Goal: Use online tool/utility: Utilize a website feature to perform a specific function

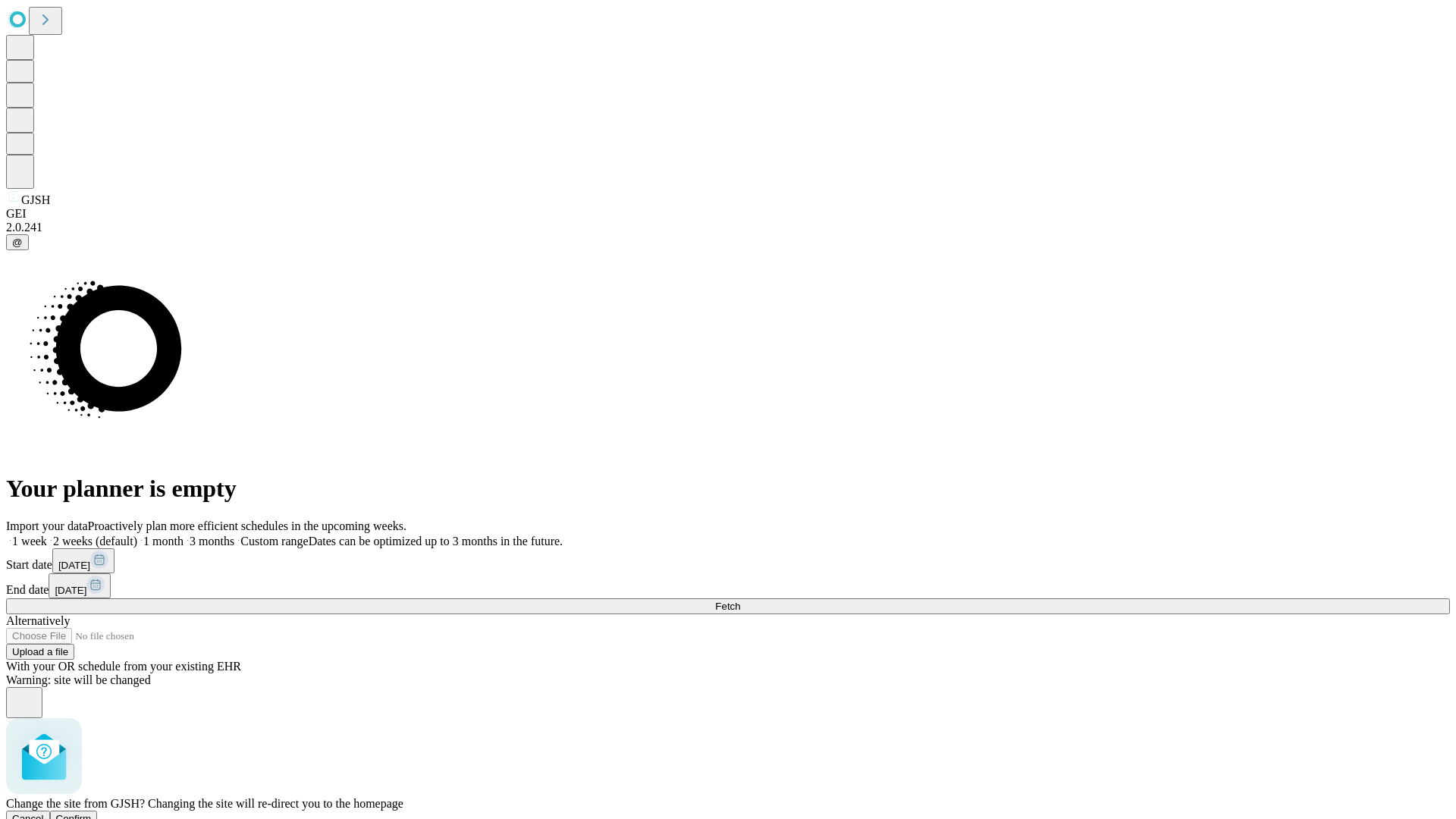
click at [92, 813] on span "Confirm" at bounding box center [74, 818] width 36 height 12
click at [137, 535] on label "2 weeks (default)" at bounding box center [92, 541] width 91 height 13
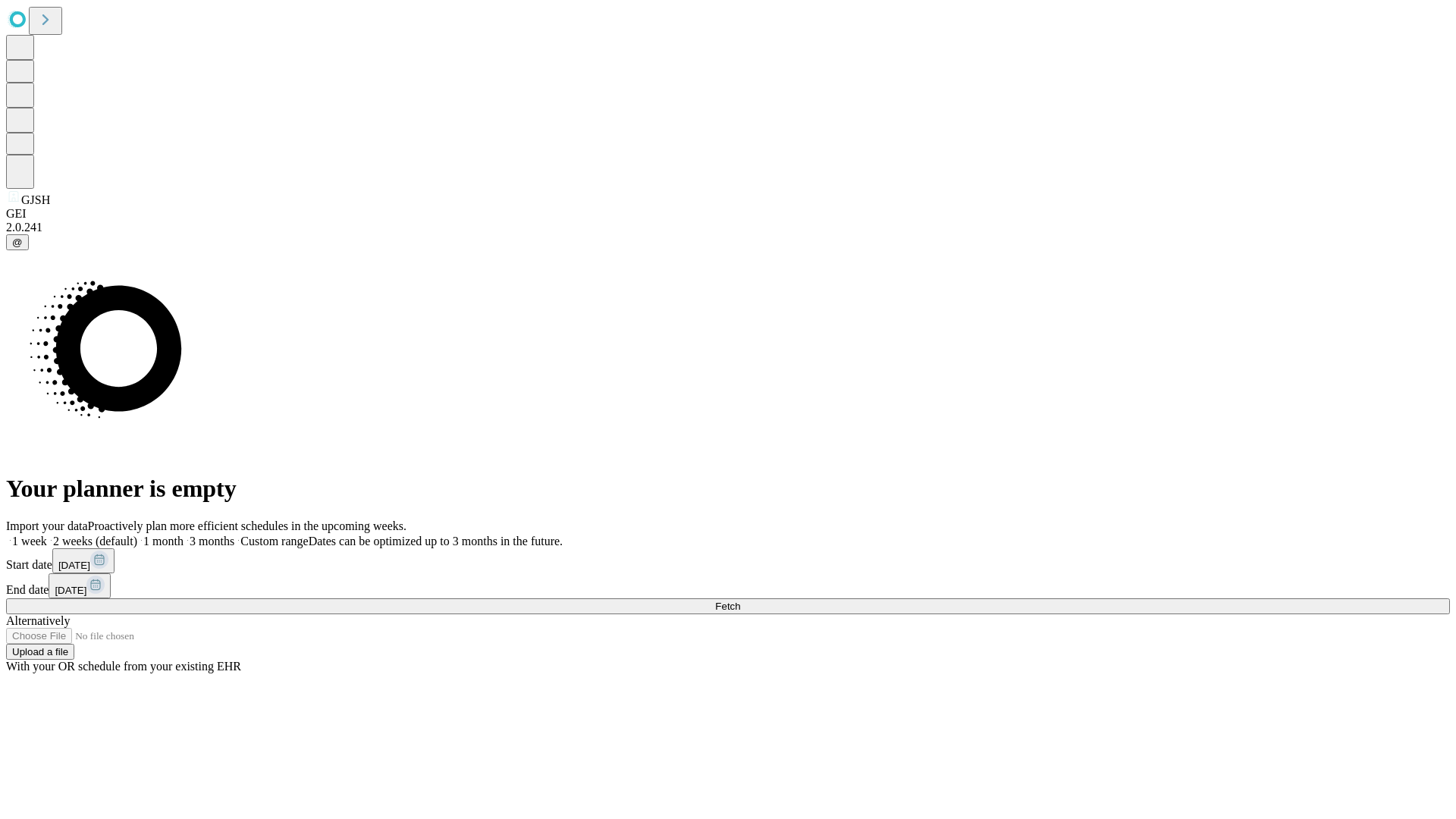
click at [740, 601] on span "Fetch" at bounding box center [728, 606] width 25 height 12
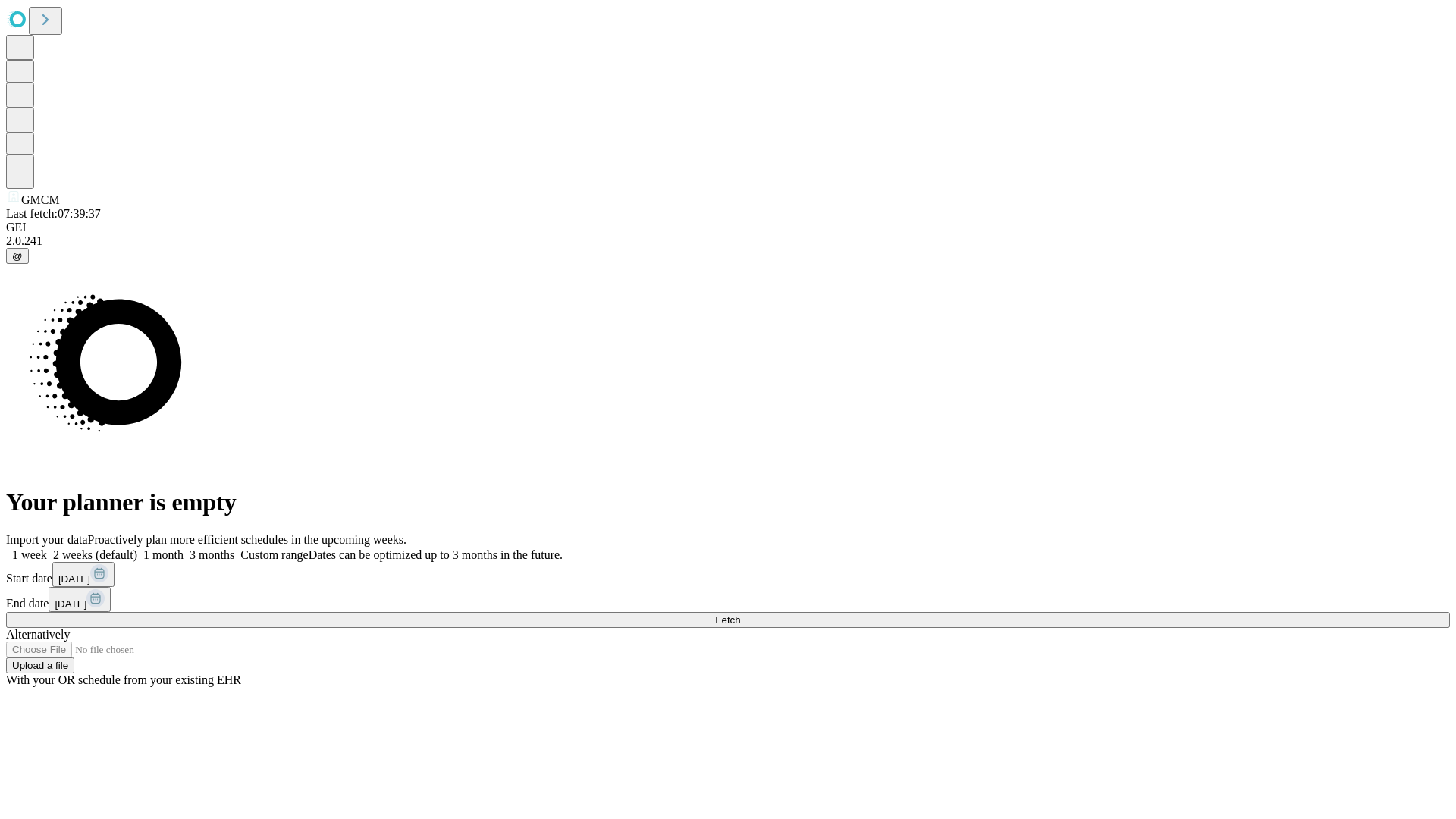
click at [137, 548] on label "2 weeks (default)" at bounding box center [92, 554] width 91 height 13
click at [740, 614] on span "Fetch" at bounding box center [728, 620] width 25 height 12
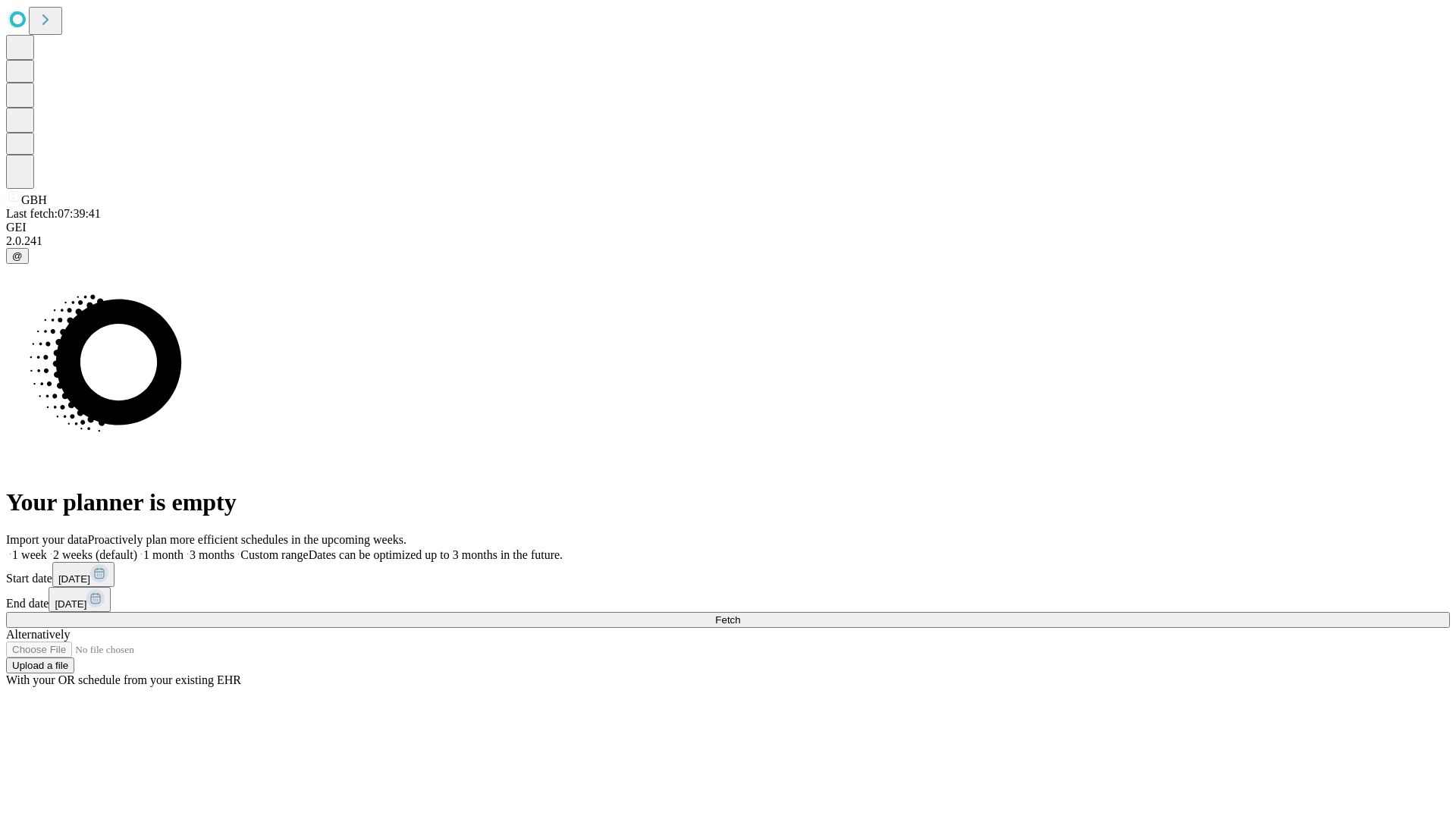
click at [137, 548] on label "2 weeks (default)" at bounding box center [92, 554] width 91 height 13
click at [740, 614] on span "Fetch" at bounding box center [728, 620] width 25 height 12
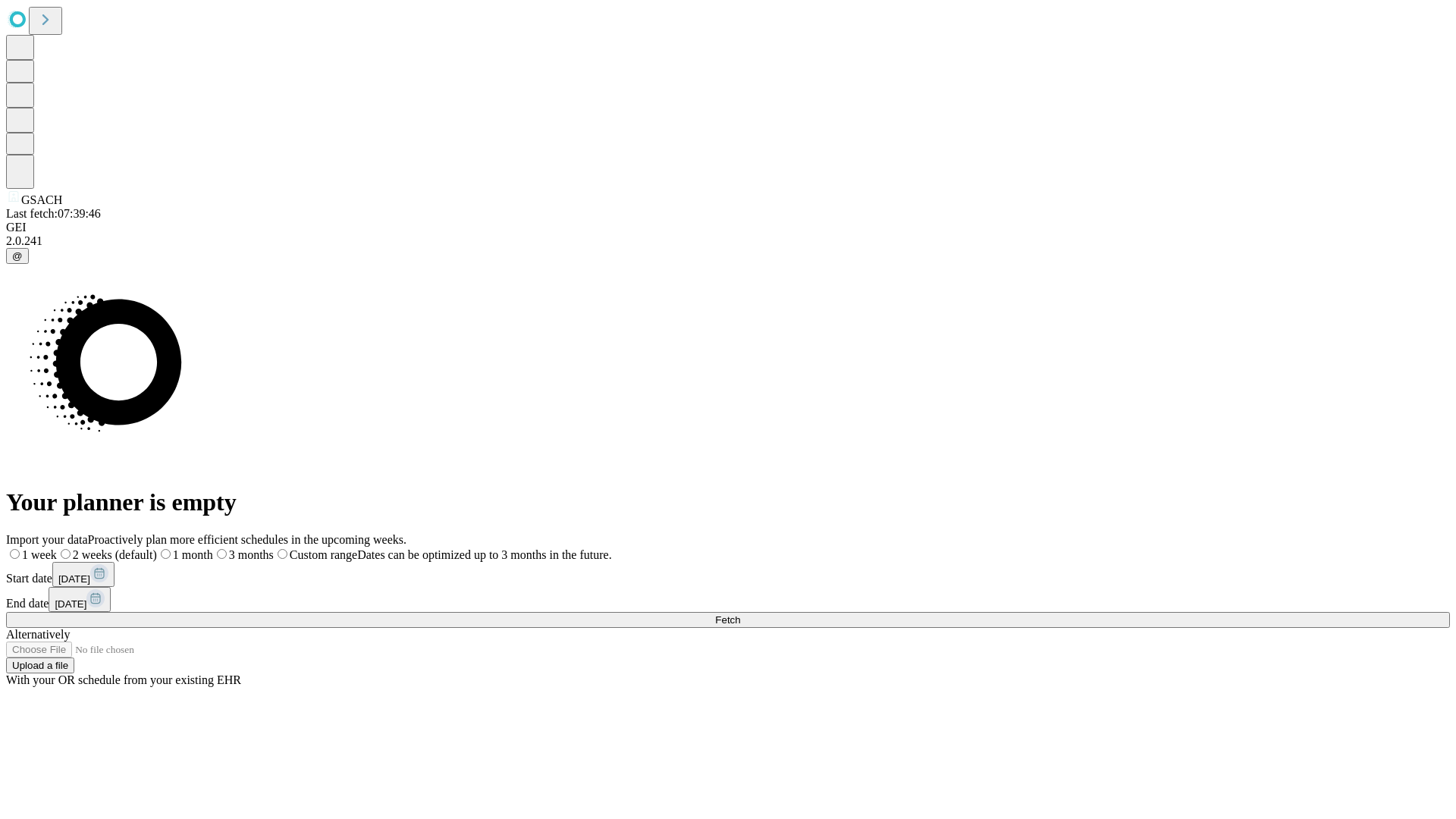
click at [157, 548] on label "2 weeks (default)" at bounding box center [107, 554] width 100 height 13
click at [740, 614] on span "Fetch" at bounding box center [728, 620] width 25 height 12
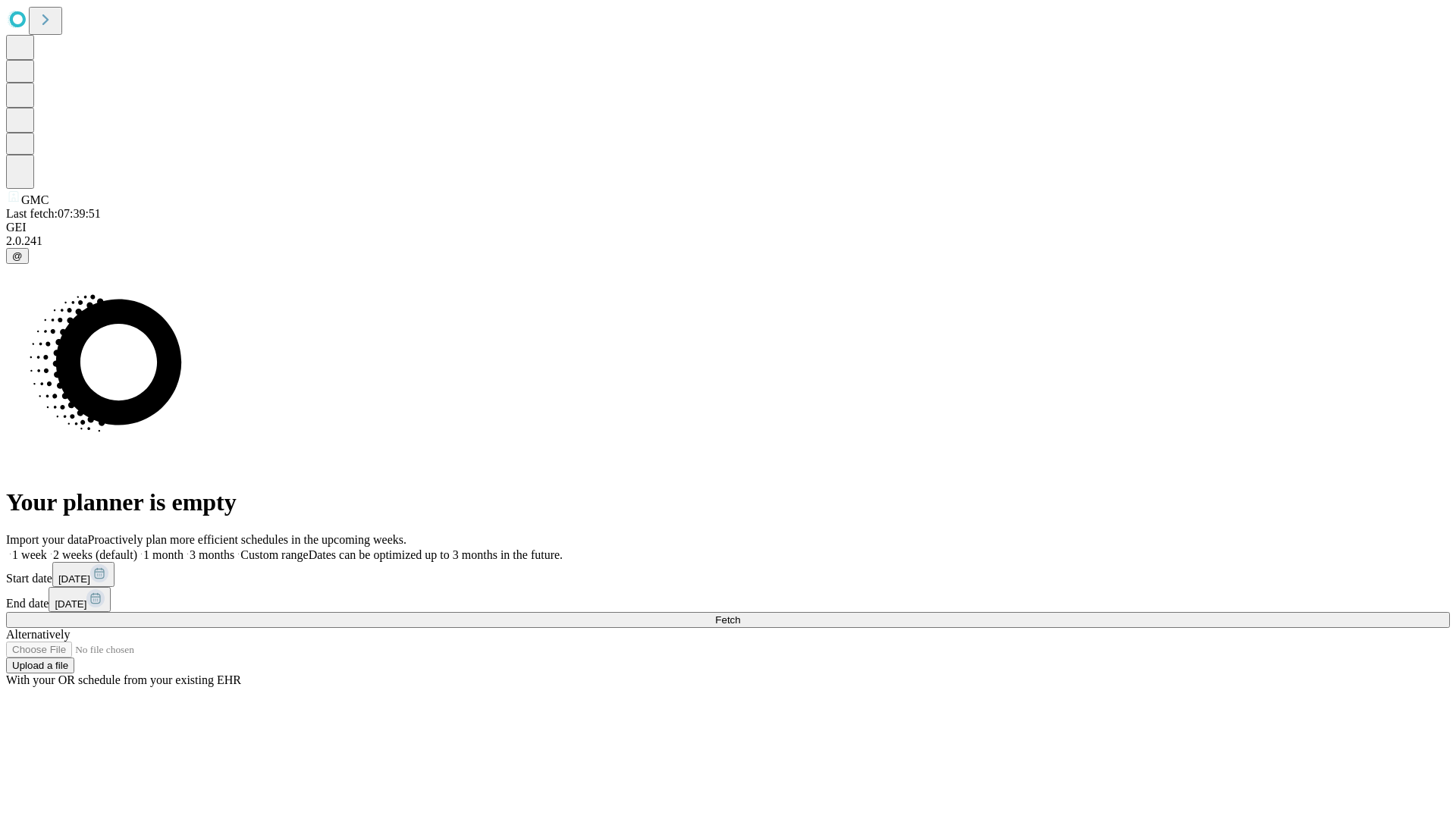
click at [137, 548] on label "2 weeks (default)" at bounding box center [92, 554] width 91 height 13
click at [740, 614] on span "Fetch" at bounding box center [728, 620] width 25 height 12
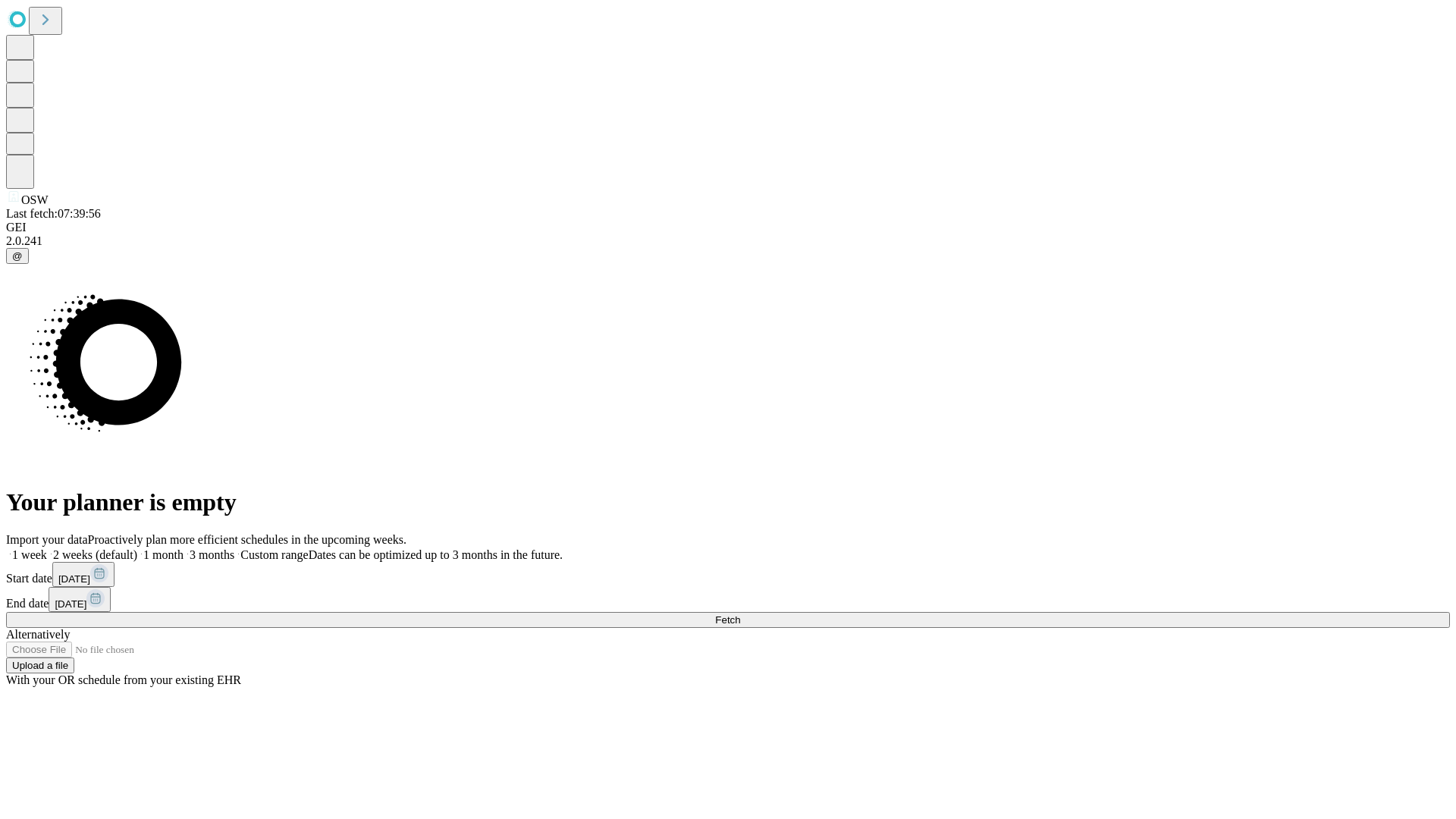
click at [137, 548] on label "2 weeks (default)" at bounding box center [92, 554] width 91 height 13
click at [740, 614] on span "Fetch" at bounding box center [728, 620] width 25 height 12
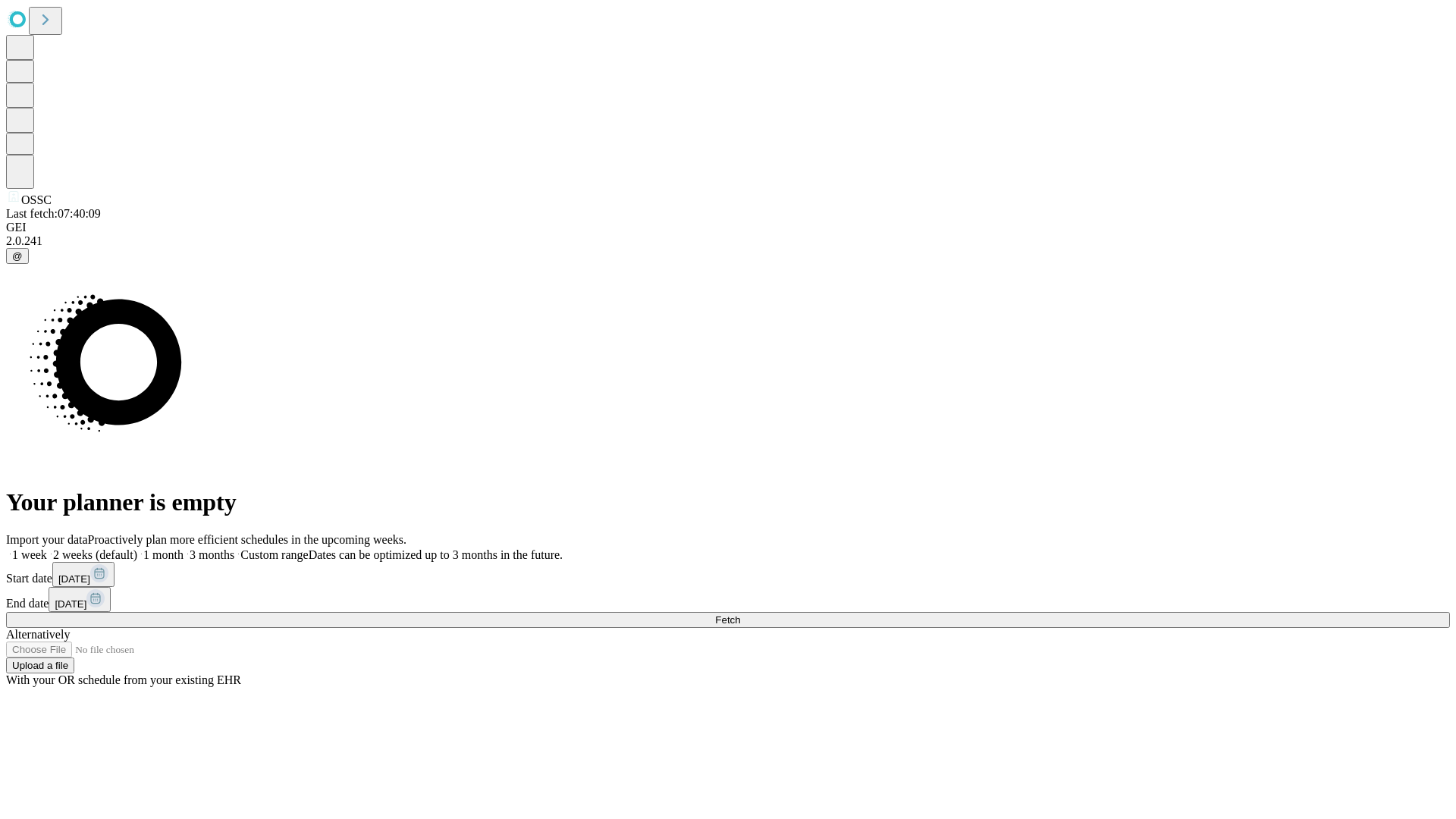
click at [137, 548] on label "2 weeks (default)" at bounding box center [92, 554] width 91 height 13
click at [740, 614] on span "Fetch" at bounding box center [728, 620] width 25 height 12
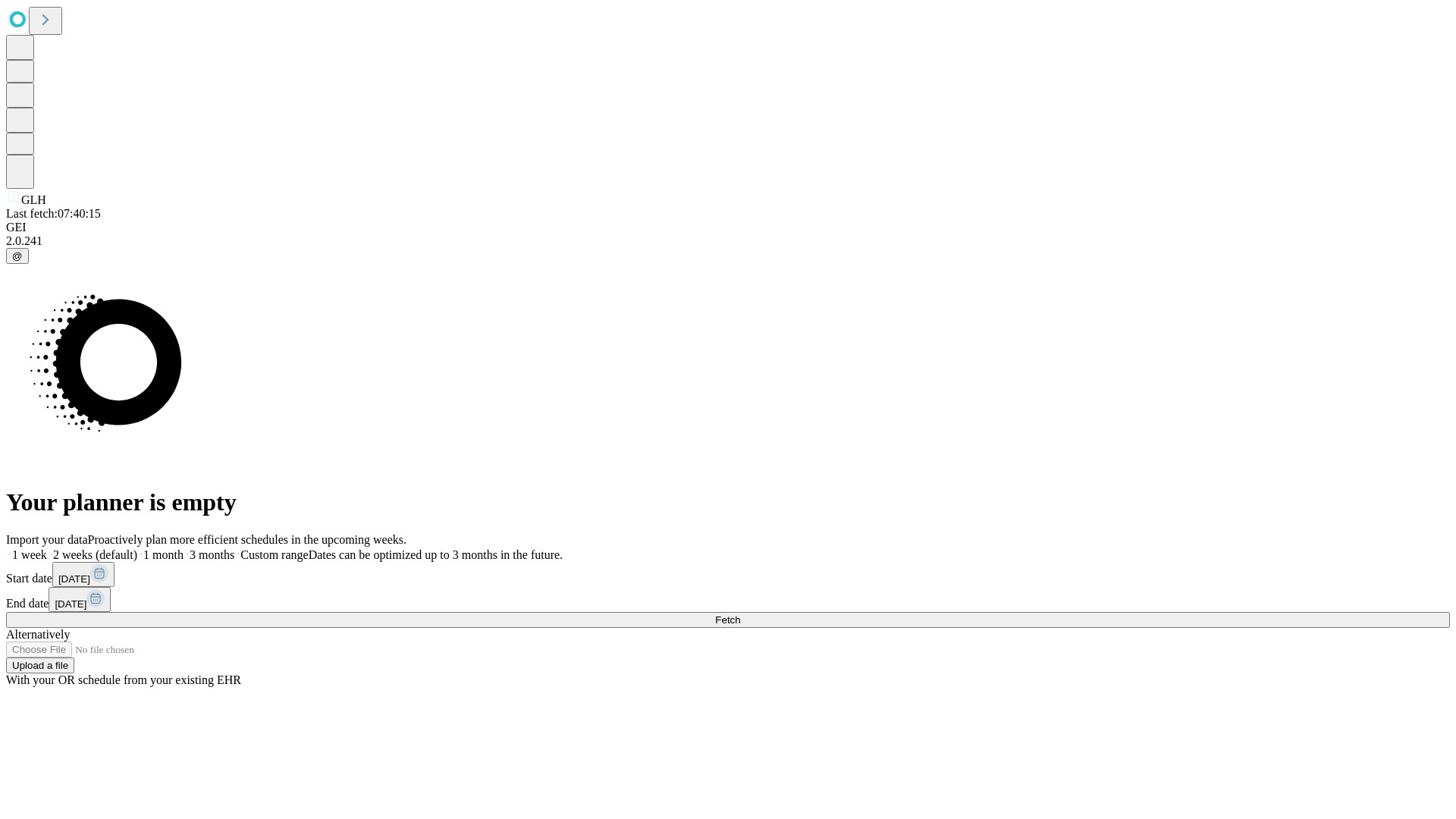
click at [137, 548] on label "2 weeks (default)" at bounding box center [92, 554] width 91 height 13
click at [740, 614] on span "Fetch" at bounding box center [728, 620] width 25 height 12
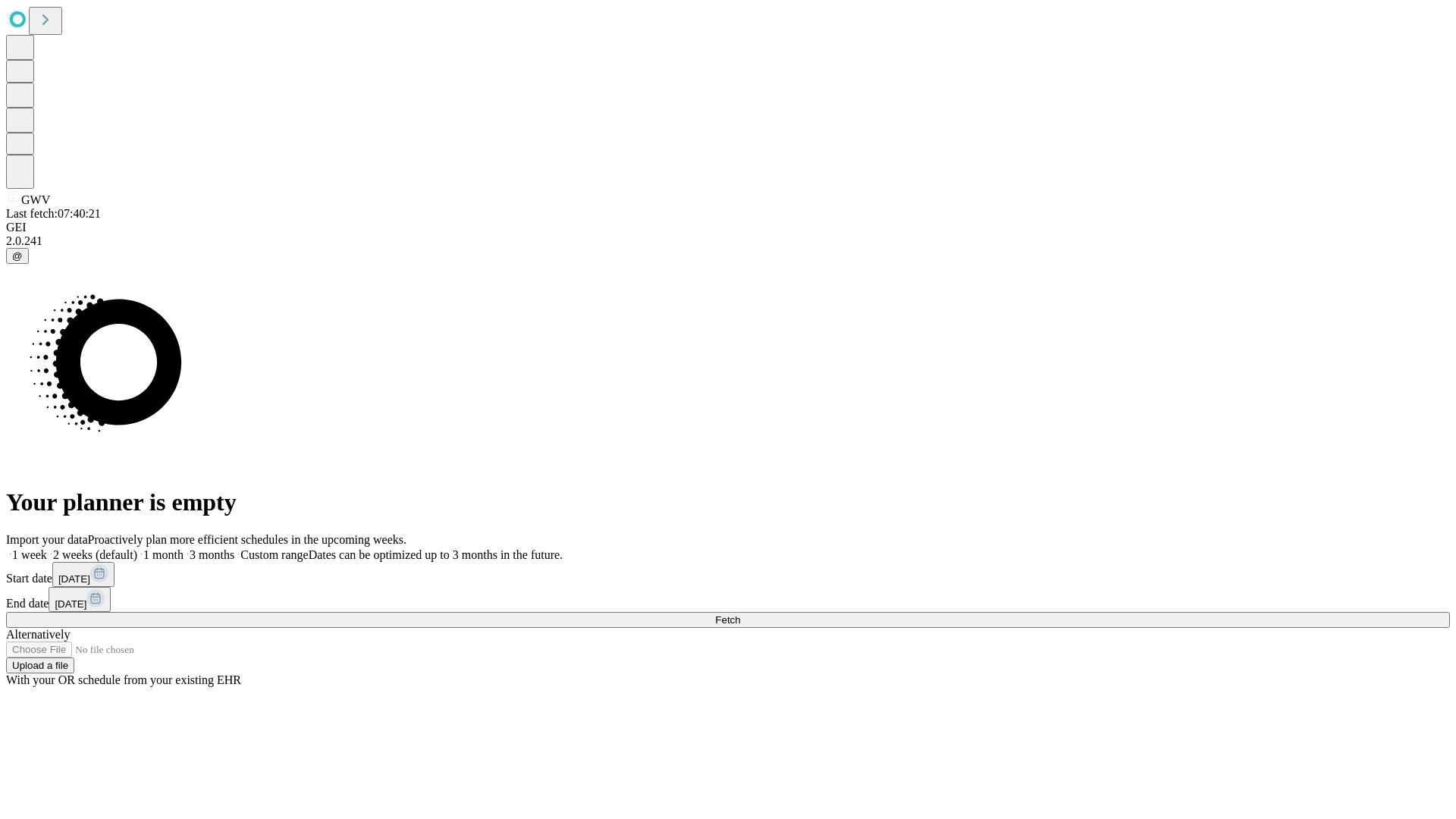
click at [137, 548] on label "2 weeks (default)" at bounding box center [92, 554] width 91 height 13
click at [740, 614] on span "Fetch" at bounding box center [728, 620] width 25 height 12
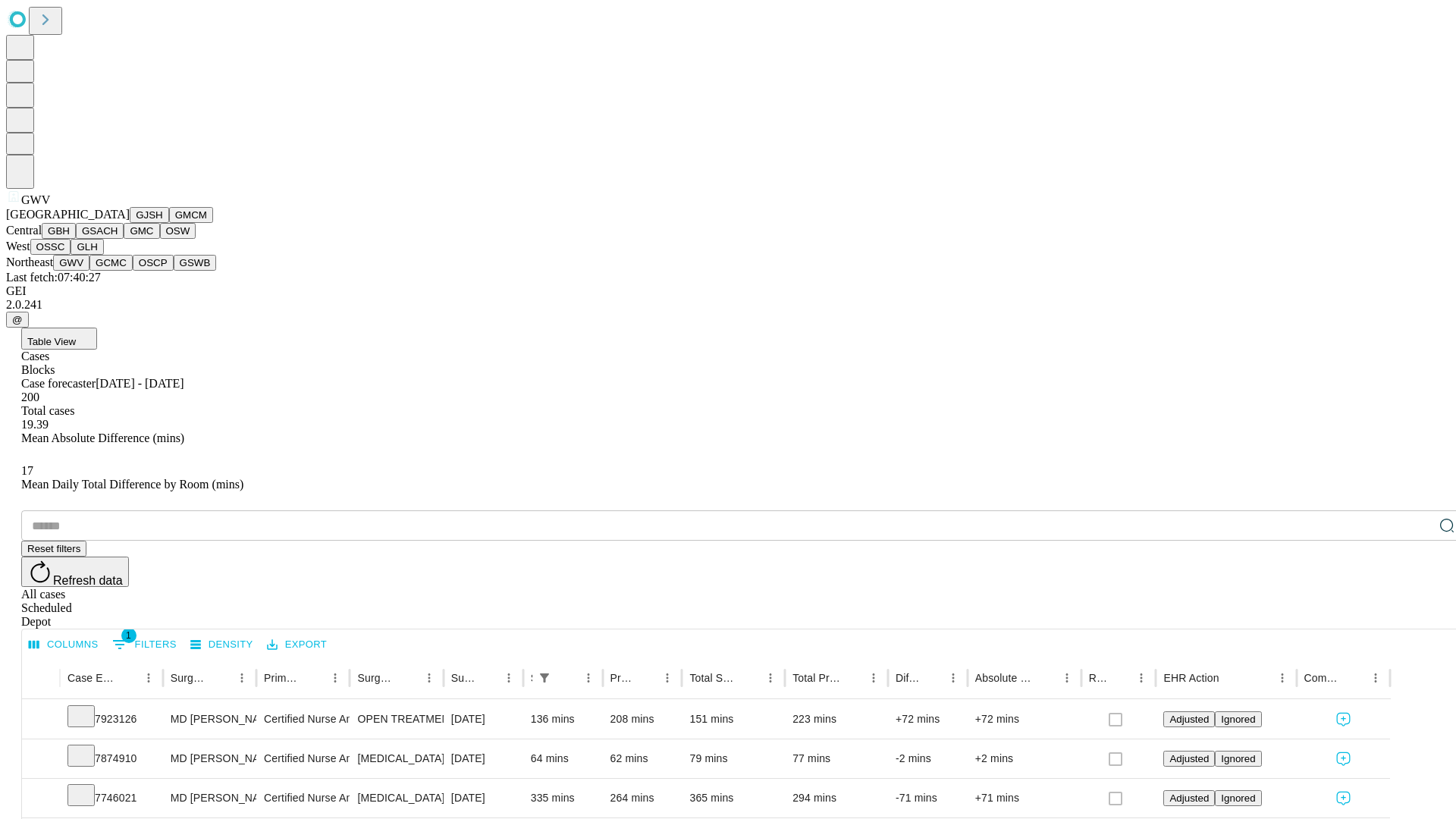
click at [118, 271] on button "GCMC" at bounding box center [111, 263] width 43 height 16
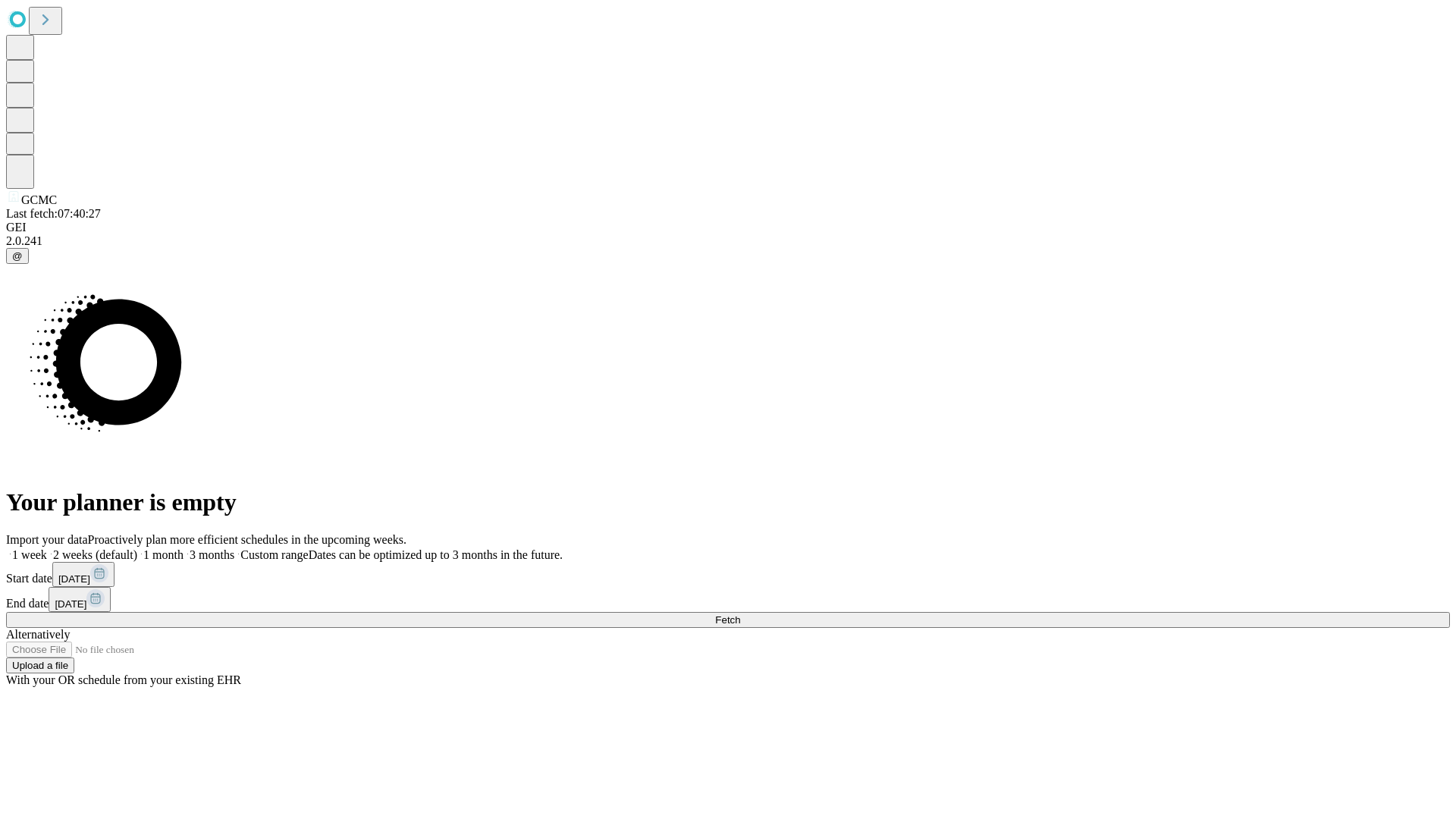
click at [137, 548] on label "2 weeks (default)" at bounding box center [92, 554] width 91 height 13
click at [740, 614] on span "Fetch" at bounding box center [728, 620] width 25 height 12
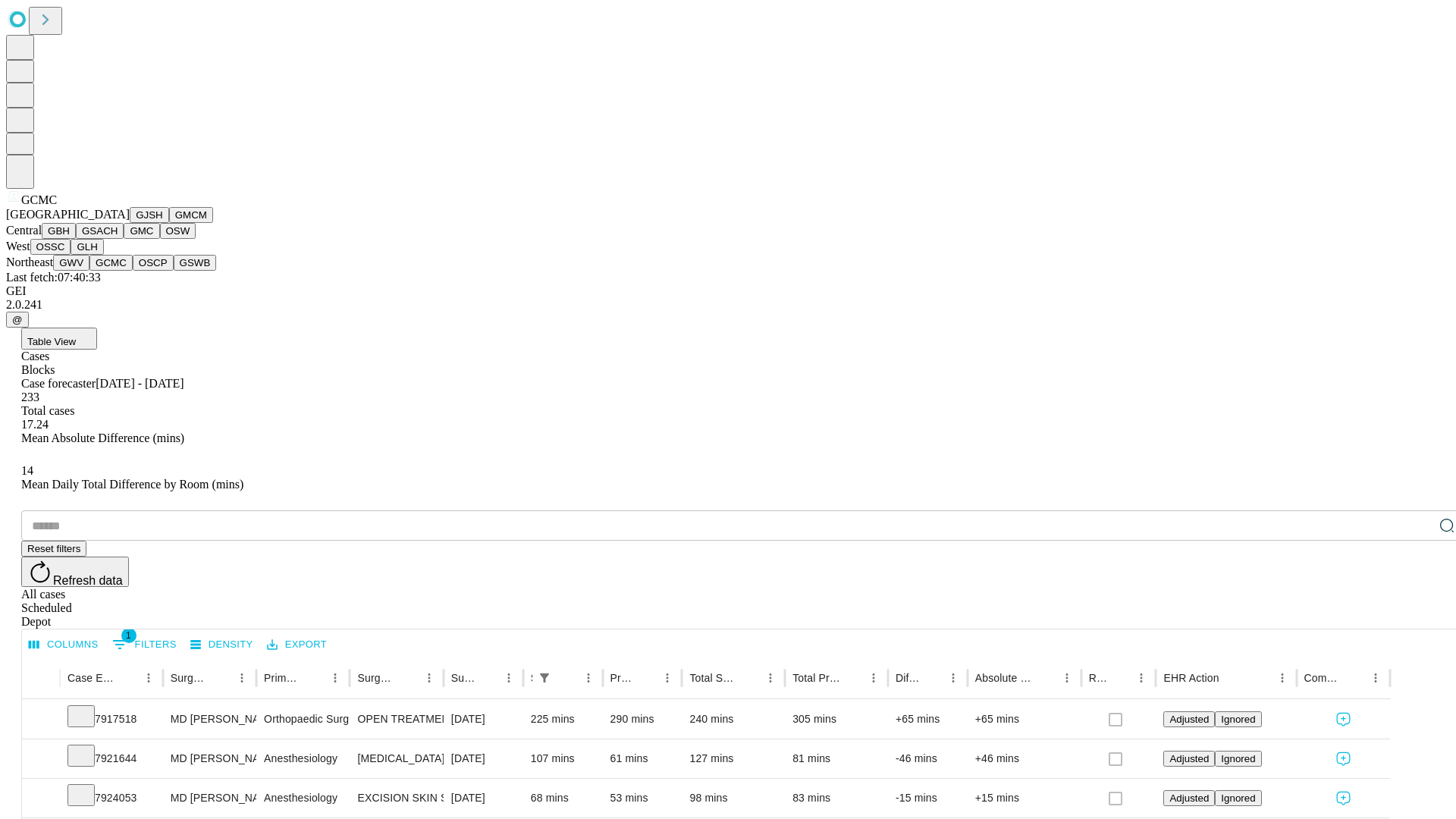
click at [133, 271] on button "OSCP" at bounding box center [153, 263] width 41 height 16
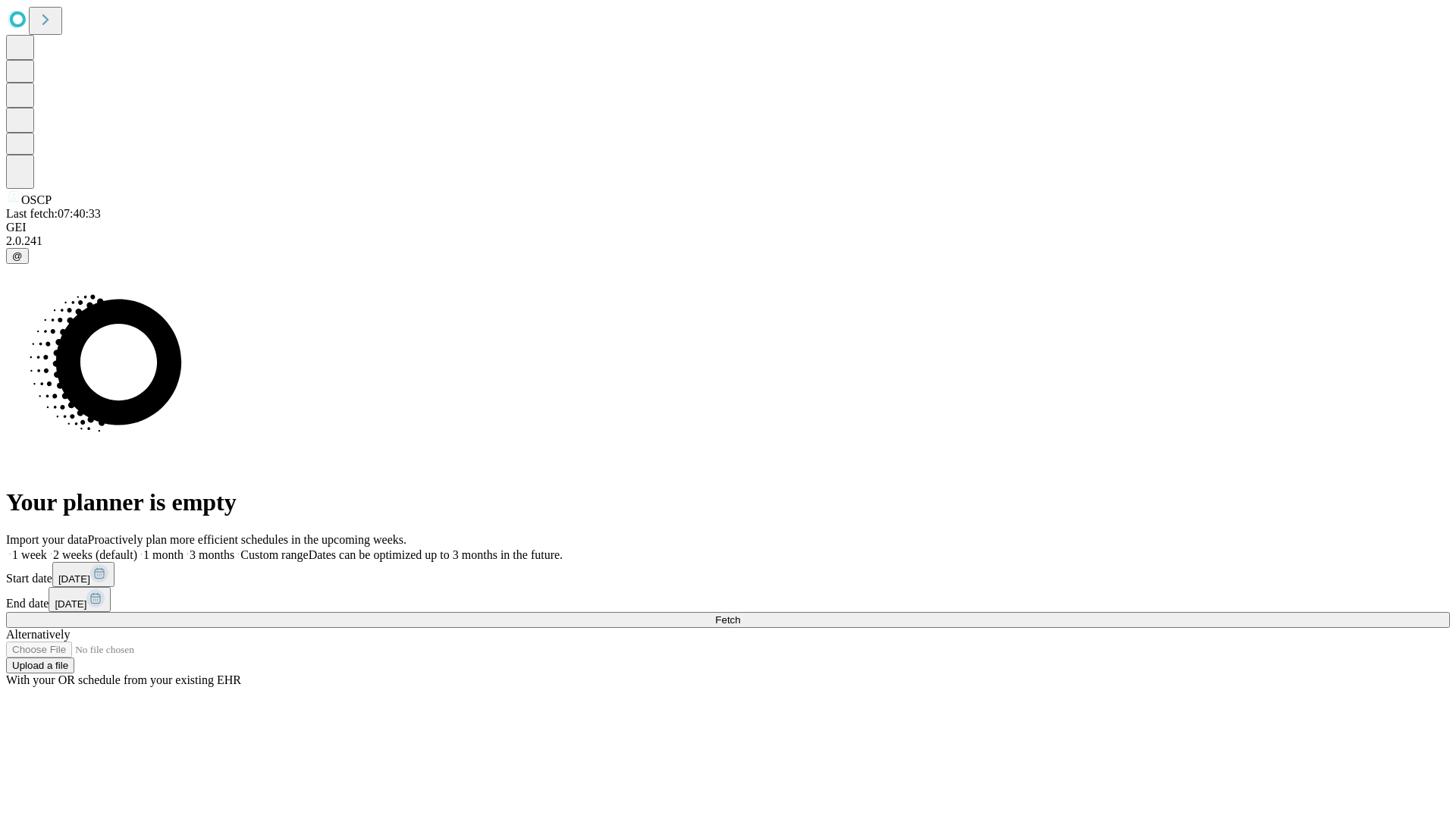
click at [137, 548] on label "2 weeks (default)" at bounding box center [92, 554] width 91 height 13
click at [740, 614] on span "Fetch" at bounding box center [728, 620] width 25 height 12
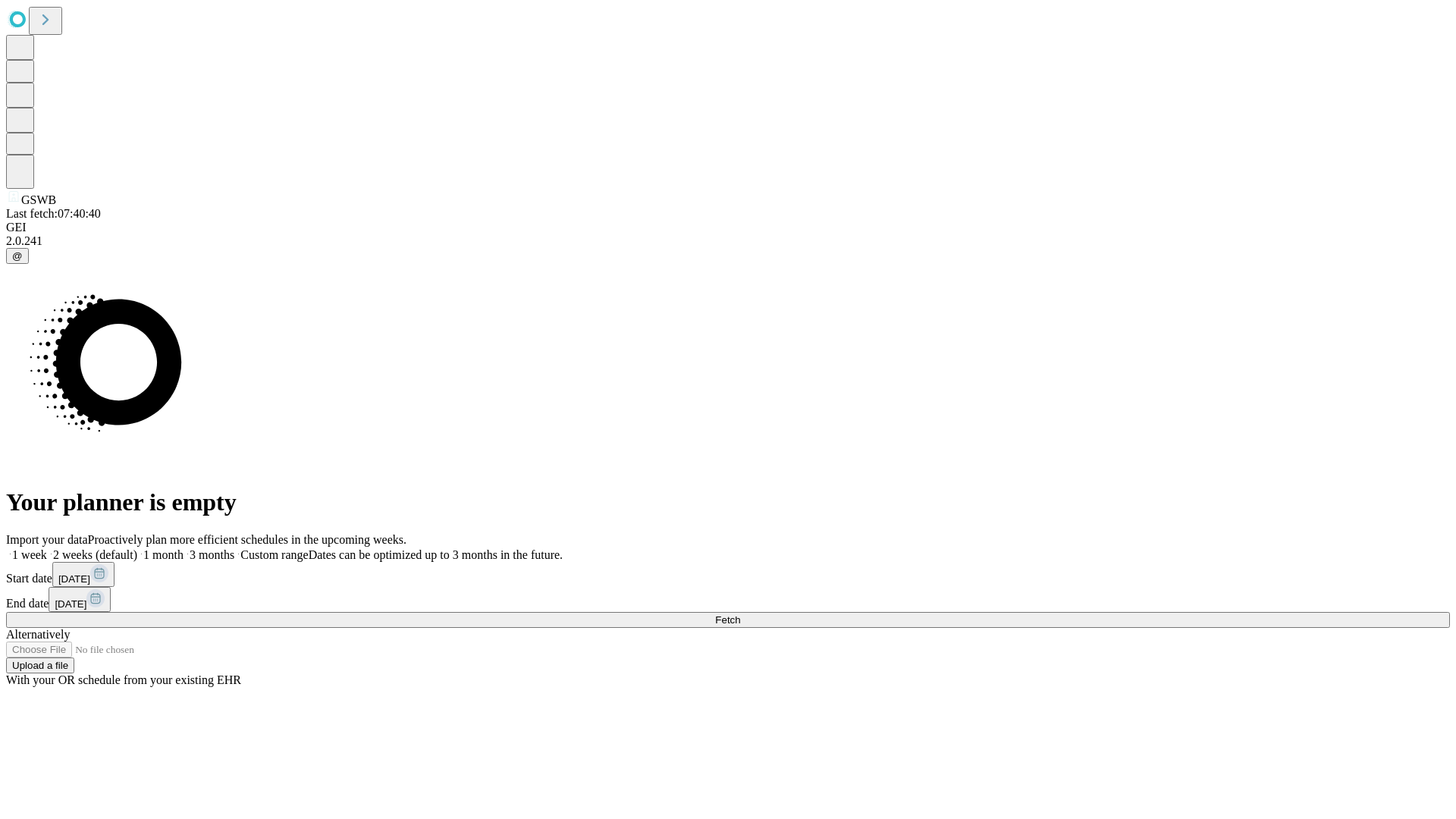
click at [137, 548] on label "2 weeks (default)" at bounding box center [92, 554] width 91 height 13
click at [740, 614] on span "Fetch" at bounding box center [728, 620] width 25 height 12
